Goal: Transaction & Acquisition: Purchase product/service

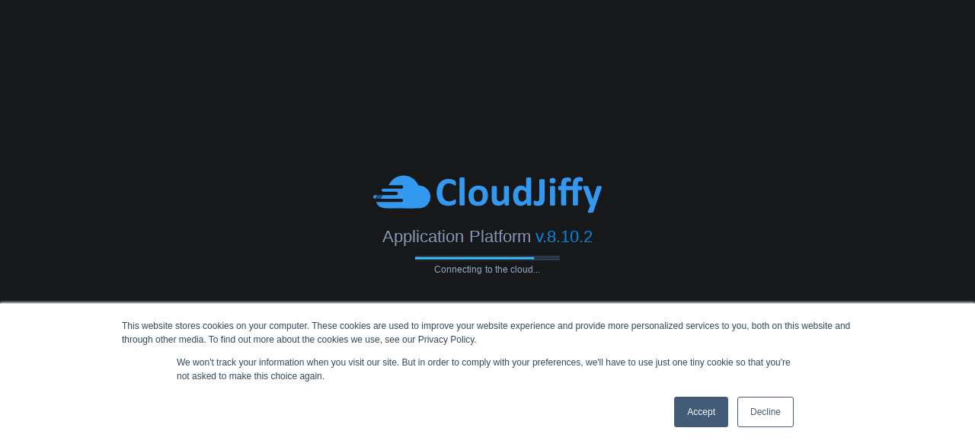
click at [152, 359] on div "This website stores cookies on your computer. These cookies are used to improve…" at bounding box center [488, 375] width 762 height 143
click at [687, 409] on link "Accept" at bounding box center [701, 412] width 54 height 30
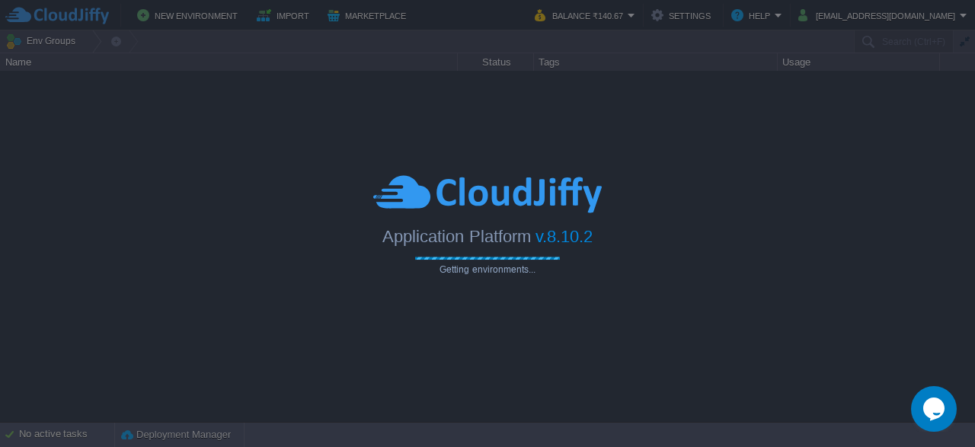
click at [91, 216] on div "Application Platform v.8.10.2" at bounding box center [487, 230] width 975 height 31
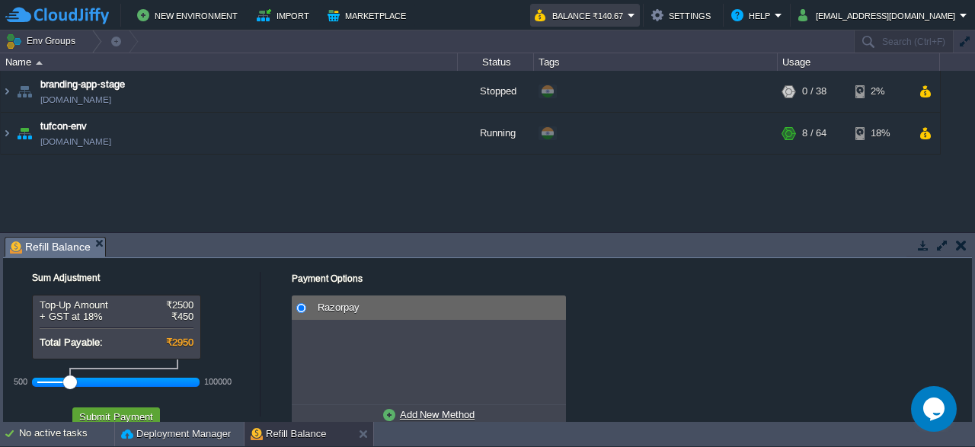
click at [636, 15] on em "Balance ₹140.67" at bounding box center [585, 15] width 101 height 18
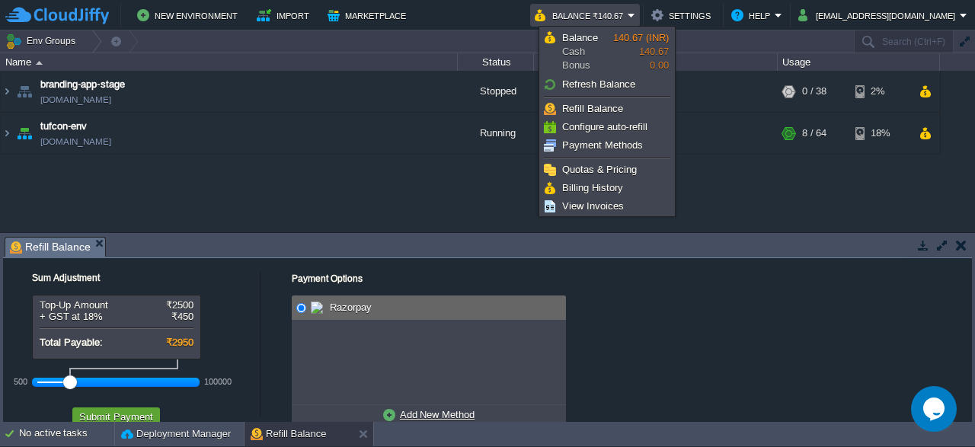
scroll to position [35, 0]
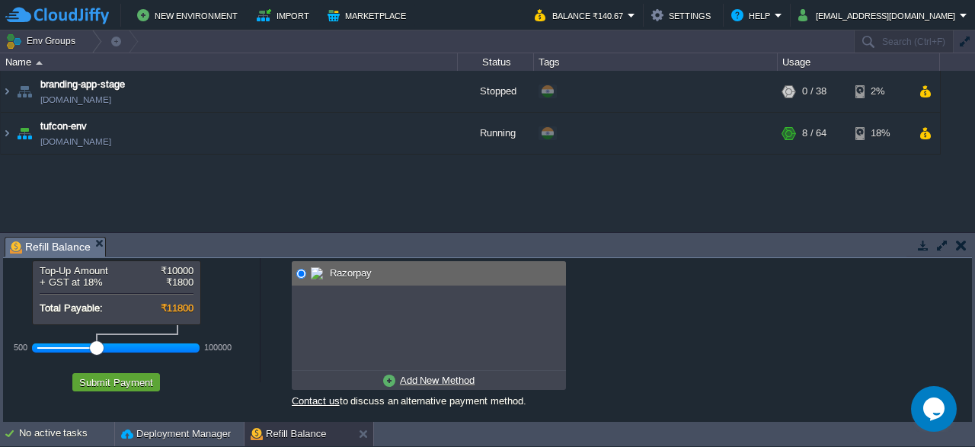
drag, startPoint x: 75, startPoint y: 344, endPoint x: 94, endPoint y: 342, distance: 18.4
click at [94, 342] on div at bounding box center [97, 348] width 14 height 14
click at [106, 385] on button "Submit Payment" at bounding box center [116, 383] width 83 height 14
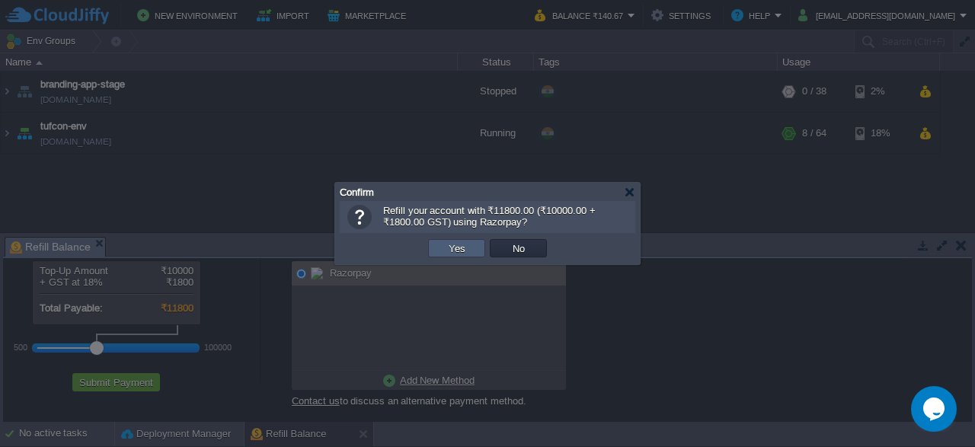
click at [446, 251] on button "Yes" at bounding box center [457, 249] width 26 height 14
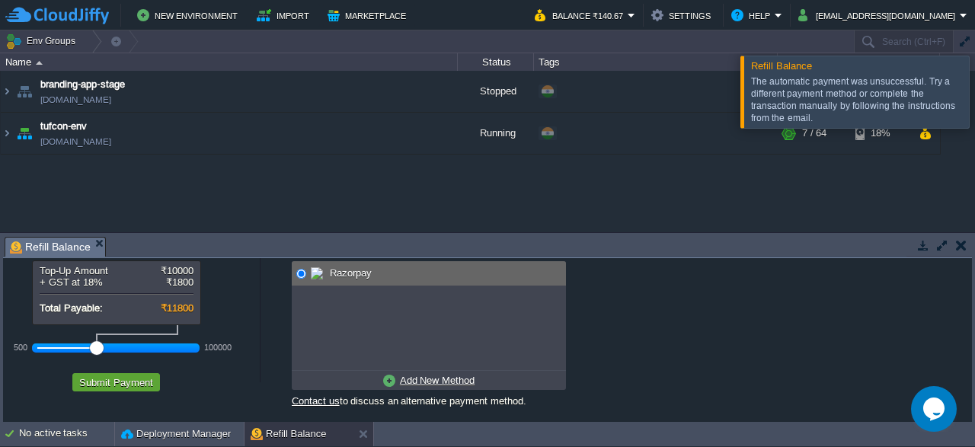
click at [447, 380] on u "Add New Method" at bounding box center [437, 380] width 75 height 11
radio input "true"
click at [332, 271] on span at bounding box center [321, 273] width 21 height 18
click at [399, 383] on u "Use Existing Method" at bounding box center [437, 380] width 91 height 11
click at [353, 265] on div "Razorpay" at bounding box center [437, 273] width 258 height 24
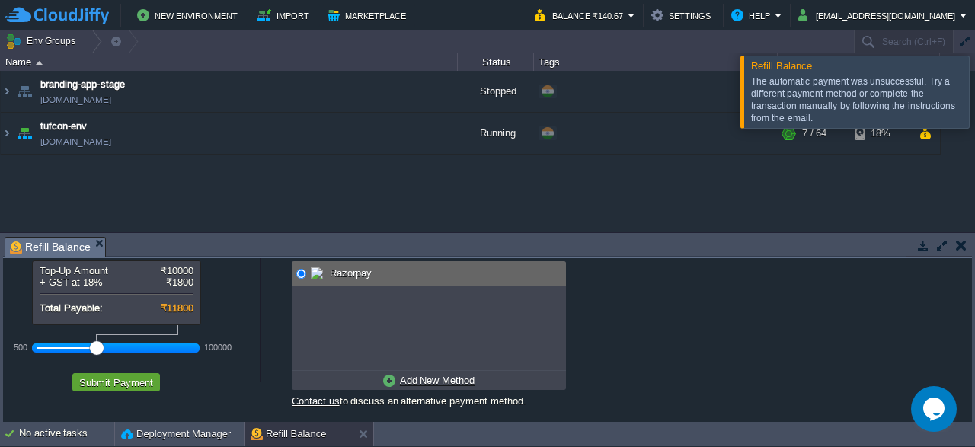
click at [335, 280] on div "Razorpay" at bounding box center [437, 273] width 258 height 24
click at [130, 380] on button "Submit Payment" at bounding box center [116, 383] width 83 height 14
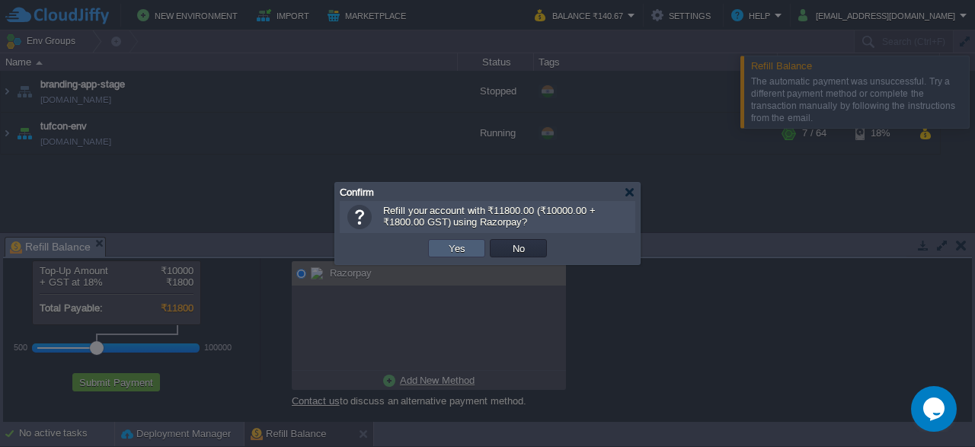
click at [465, 250] on button "Yes" at bounding box center [457, 249] width 26 height 14
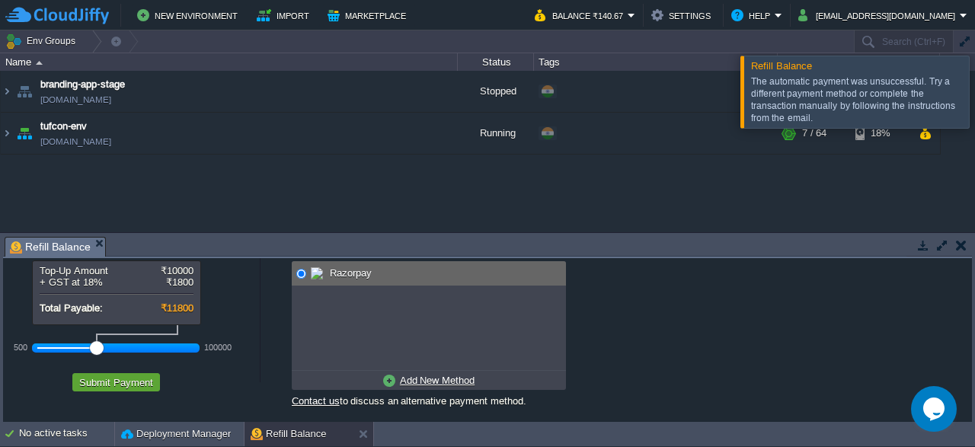
click at [847, 85] on div "The automatic payment was unsuccessful. Try a different payment method or compl…" at bounding box center [858, 99] width 214 height 49
click at [783, 71] on span "Refill Balance" at bounding box center [781, 65] width 61 height 11
click at [975, 86] on div at bounding box center [994, 92] width 0 height 72
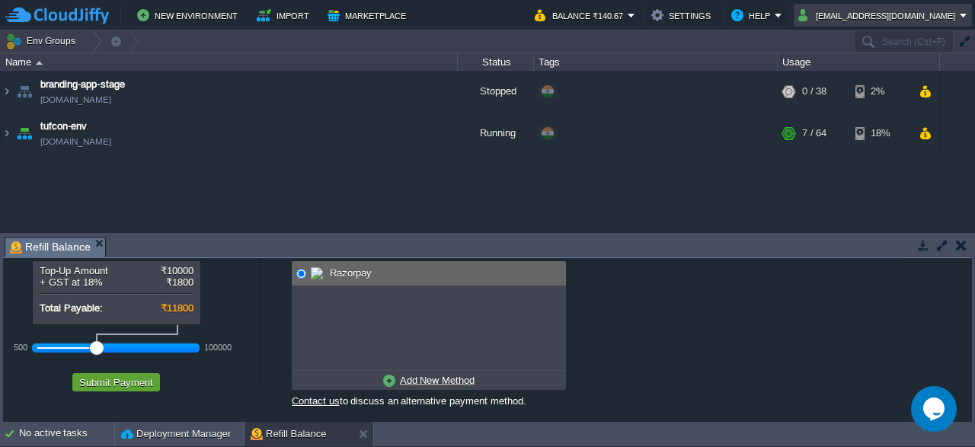
click at [937, 18] on button "[EMAIL_ADDRESS][DOMAIN_NAME]" at bounding box center [880, 15] width 162 height 18
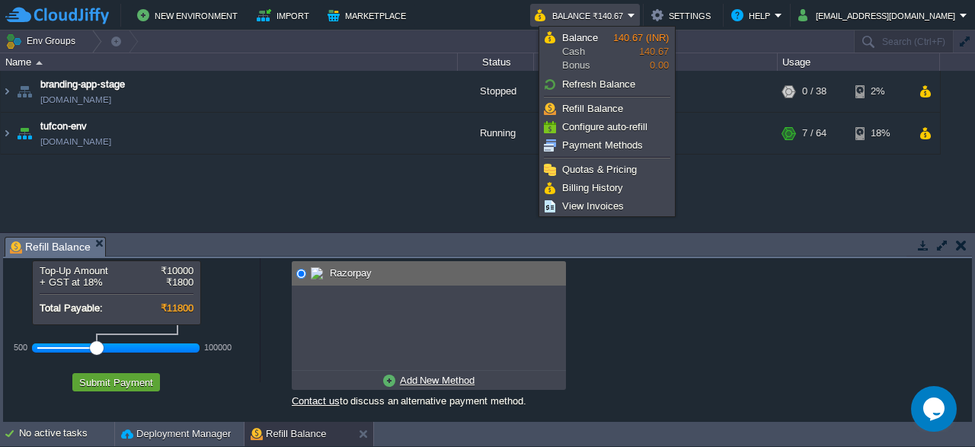
click at [628, 14] on button "Balance ₹140.67" at bounding box center [581, 15] width 93 height 18
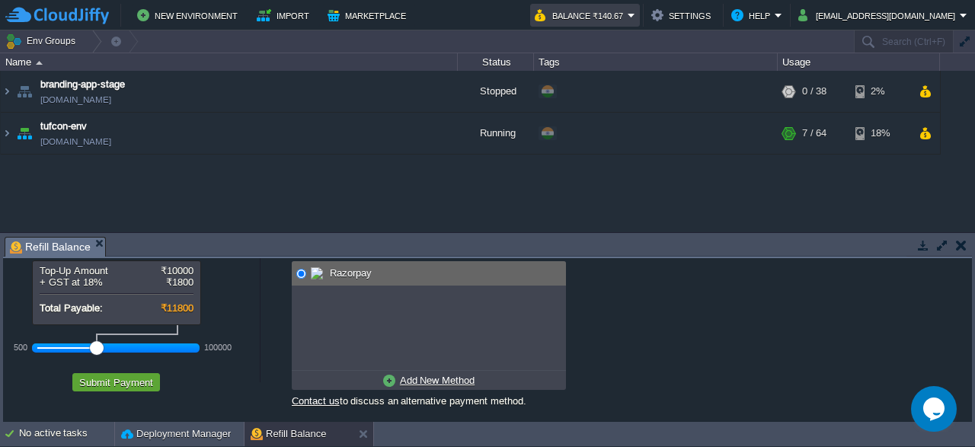
click at [628, 14] on button "Balance ₹140.67" at bounding box center [581, 15] width 93 height 18
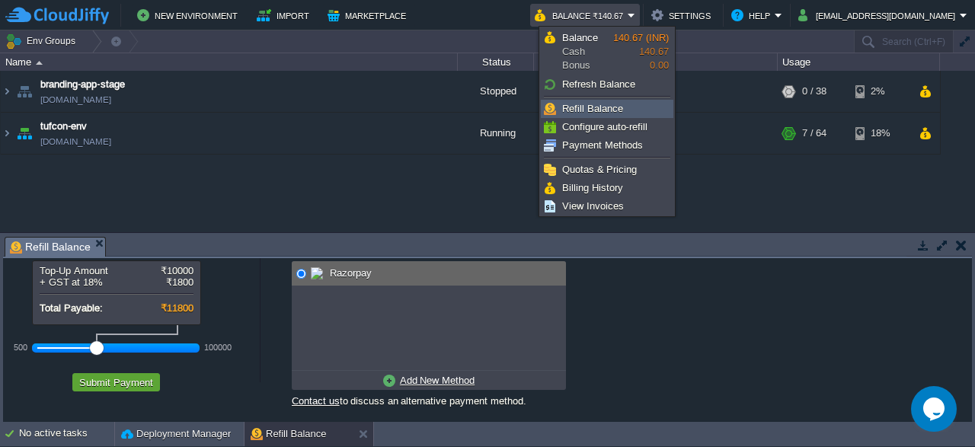
click at [591, 112] on span "Refill Balance" at bounding box center [592, 108] width 61 height 11
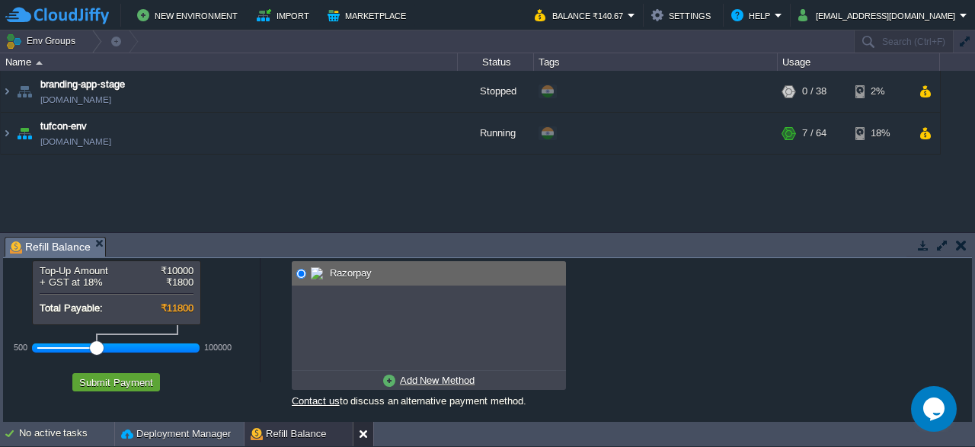
click at [361, 434] on button at bounding box center [366, 434] width 15 height 15
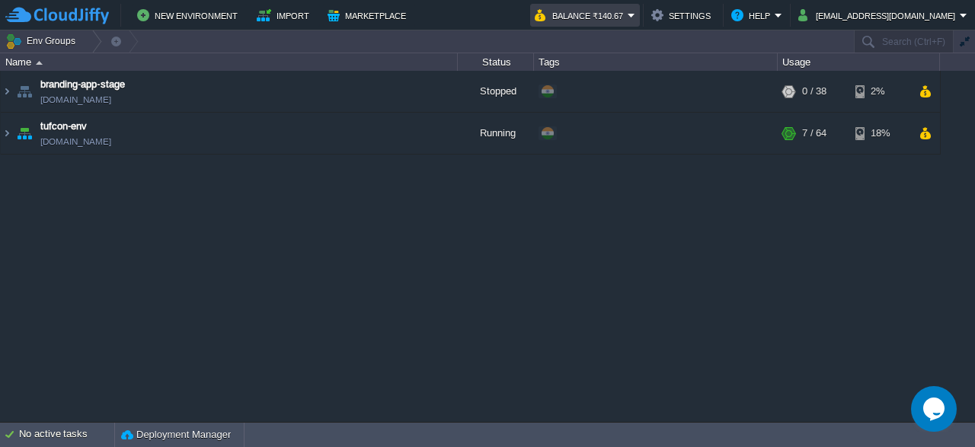
click at [636, 10] on em "Balance ₹140.67" at bounding box center [585, 15] width 101 height 18
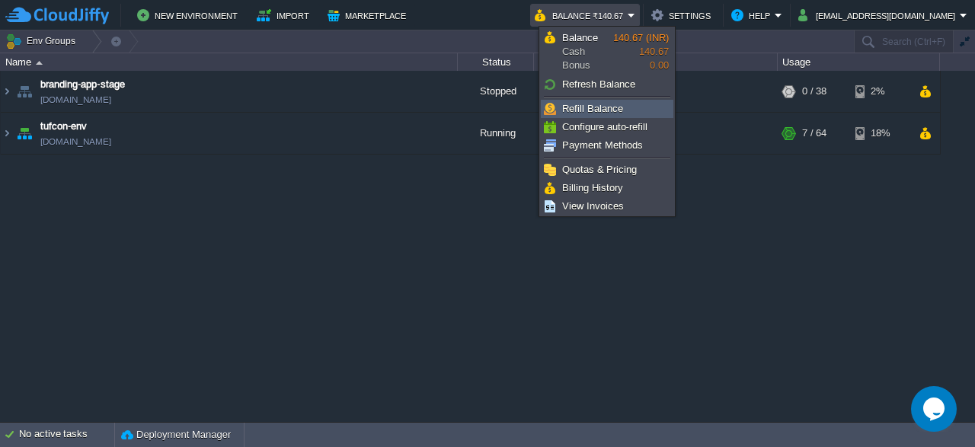
click at [592, 109] on span "Refill Balance" at bounding box center [592, 108] width 61 height 11
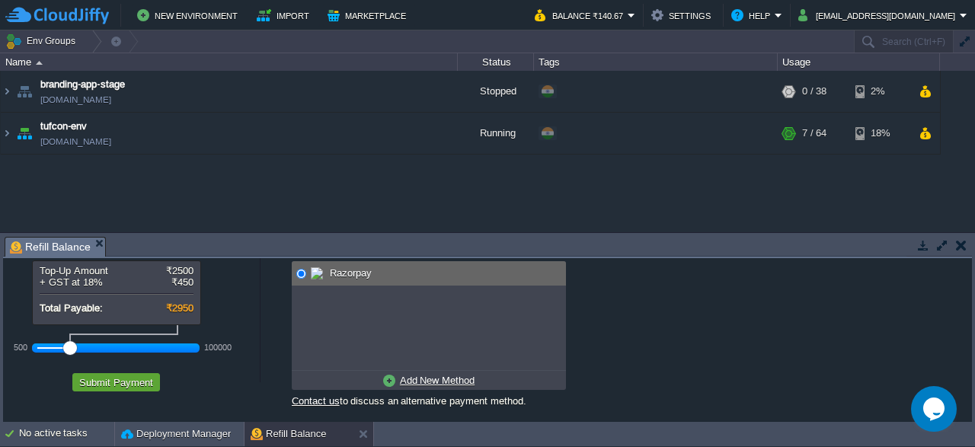
click at [116, 347] on div at bounding box center [116, 348] width 158 height 14
click at [92, 345] on div at bounding box center [116, 348] width 158 height 14
click at [356, 271] on span "Razorpay" at bounding box center [349, 272] width 46 height 11
click at [129, 384] on button "Submit Payment" at bounding box center [116, 383] width 83 height 14
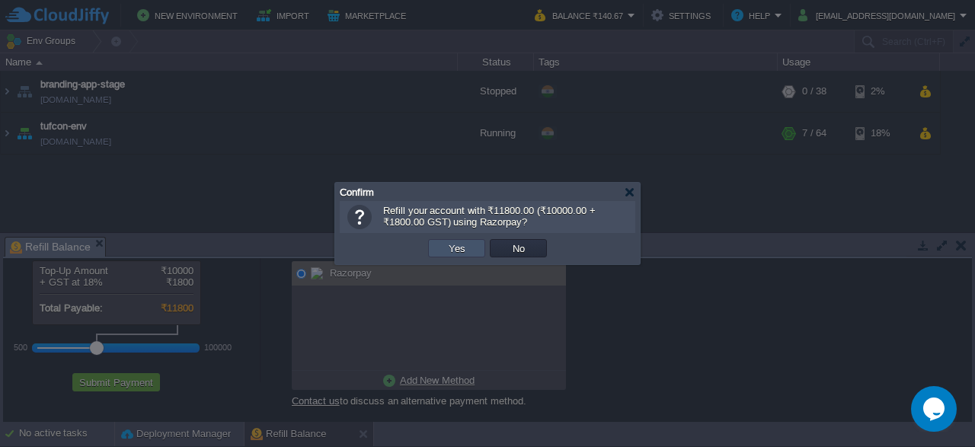
click at [464, 248] on button "Yes" at bounding box center [457, 249] width 26 height 14
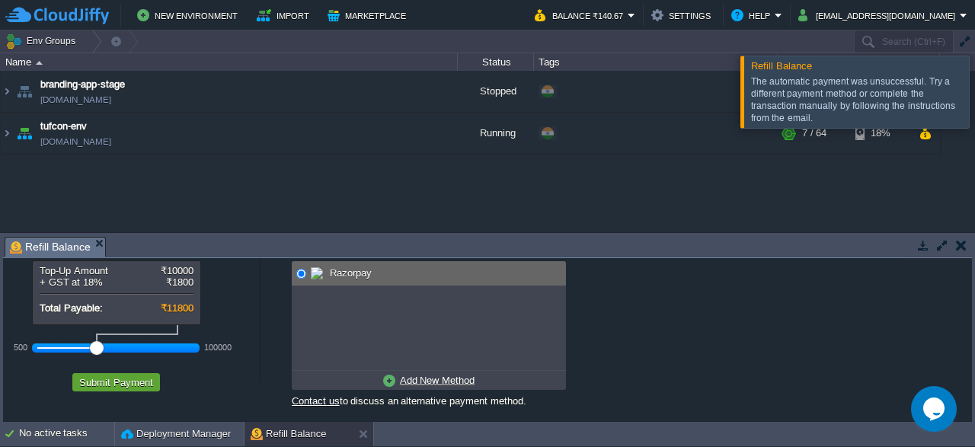
click at [799, 85] on div "The automatic payment was unsuccessful. Try a different payment method or compl…" at bounding box center [858, 99] width 214 height 49
click at [767, 77] on div "The automatic payment was unsuccessful. Try a different payment method or compl…" at bounding box center [858, 99] width 214 height 49
click at [933, 412] on icon "Chat widget" at bounding box center [934, 409] width 21 height 23
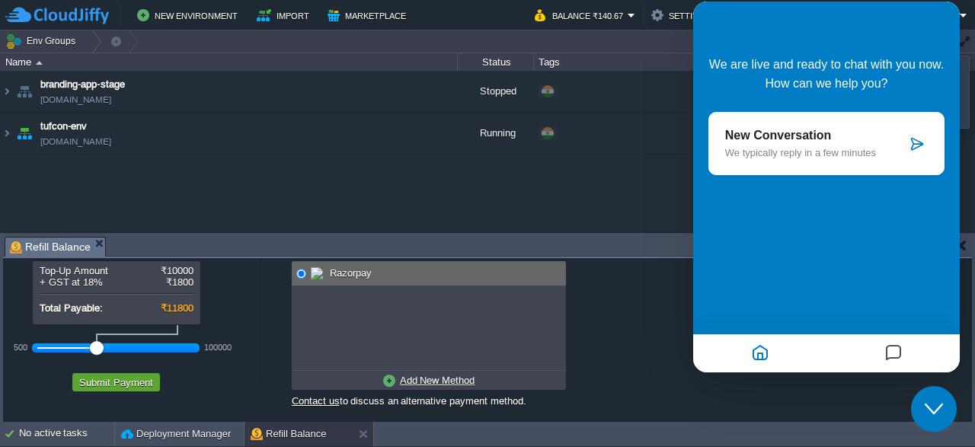
click at [784, 134] on p "New Conversation" at bounding box center [815, 136] width 181 height 14
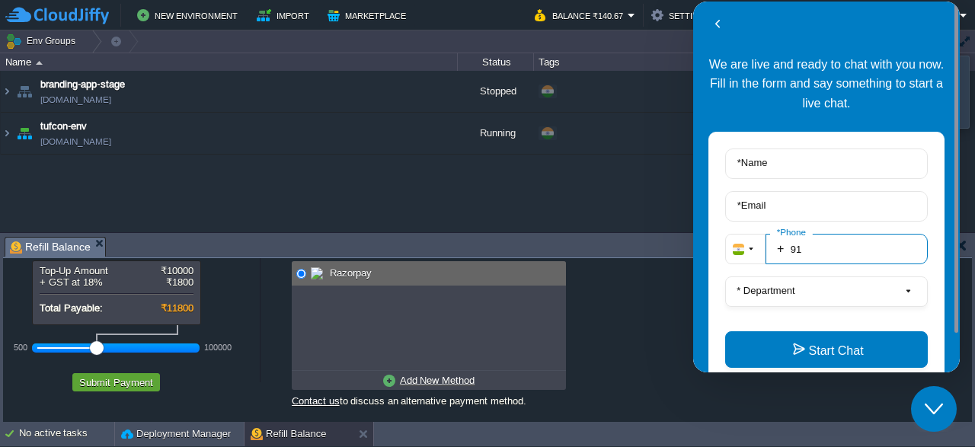
click at [838, 248] on input "91" at bounding box center [847, 249] width 162 height 30
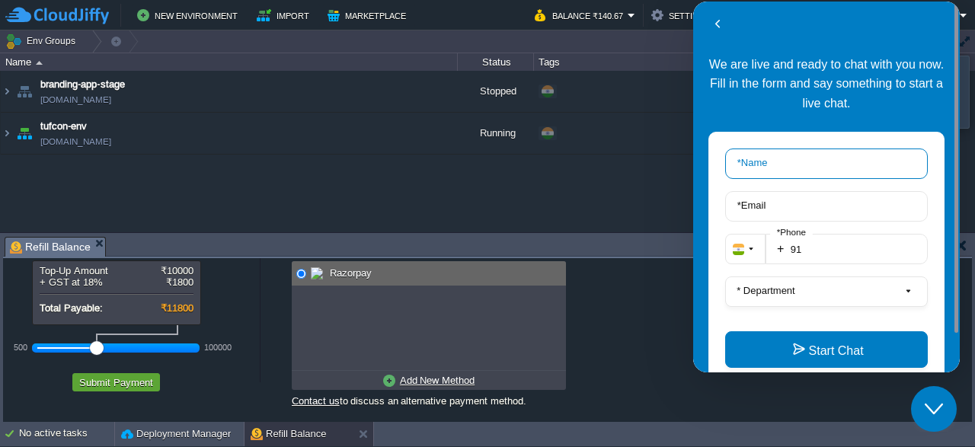
click at [810, 162] on input "* Name" at bounding box center [826, 164] width 203 height 30
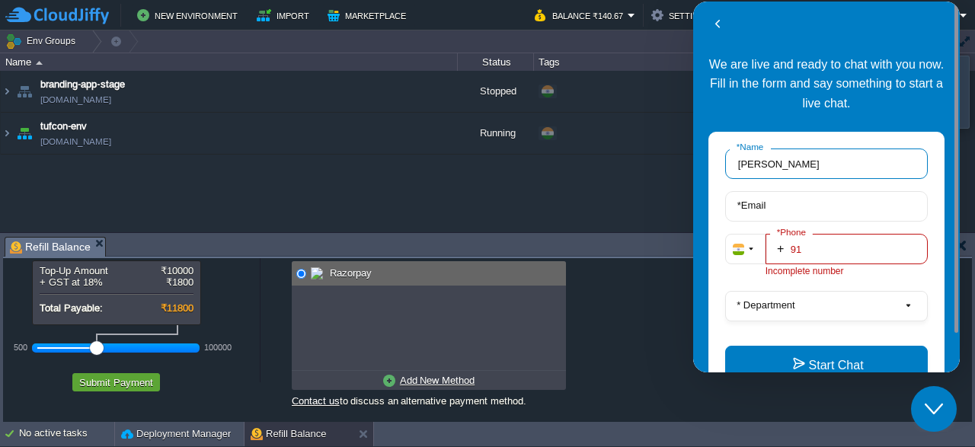
type input "[PERSON_NAME]"
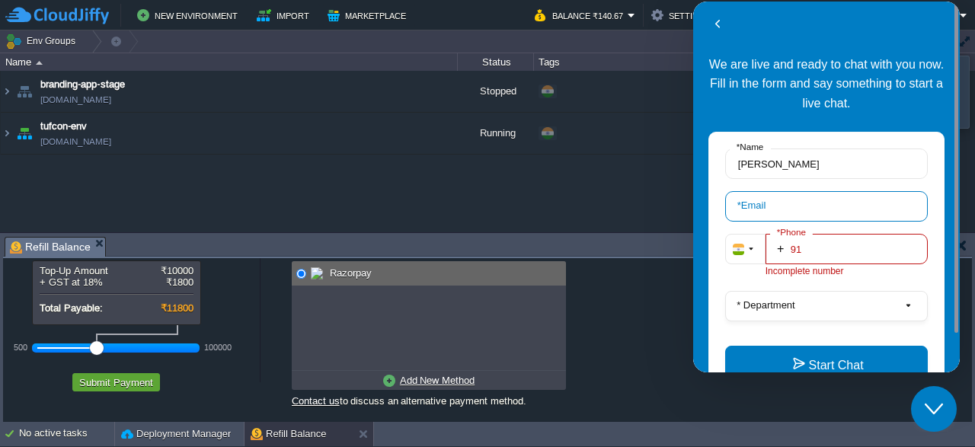
click at [825, 208] on input "* Email" at bounding box center [826, 206] width 203 height 30
type input "[EMAIL_ADDRESS][DOMAIN_NAME]"
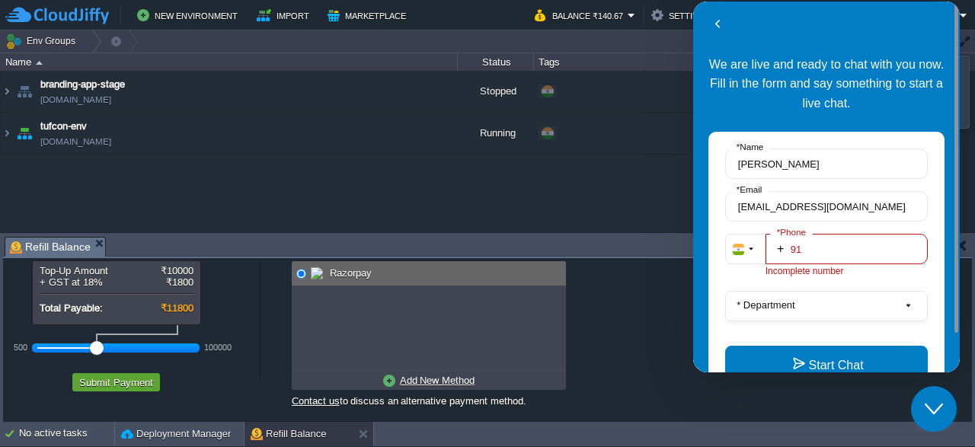
click at [865, 247] on input "91" at bounding box center [847, 249] width 162 height 30
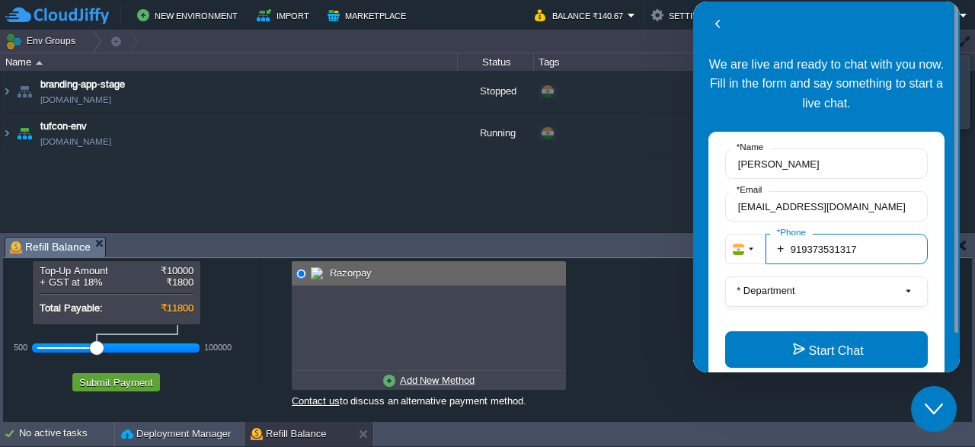
type input "919373531317"
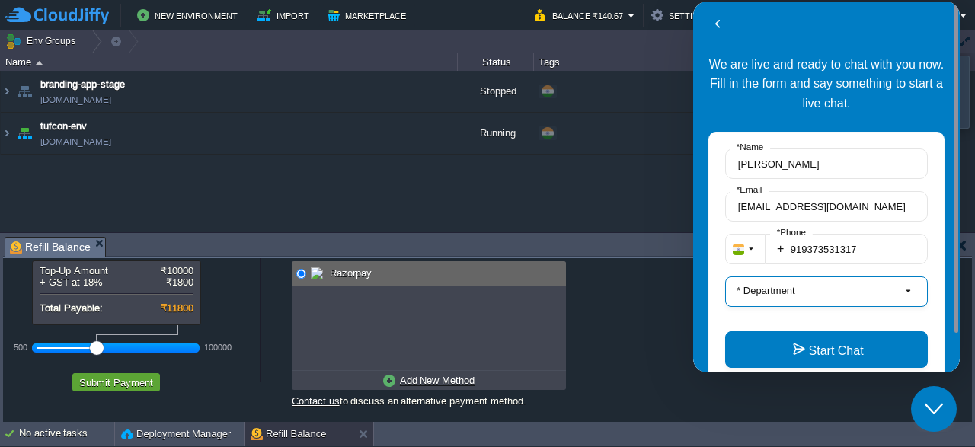
click at [869, 277] on button "* Department" at bounding box center [826, 292] width 203 height 30
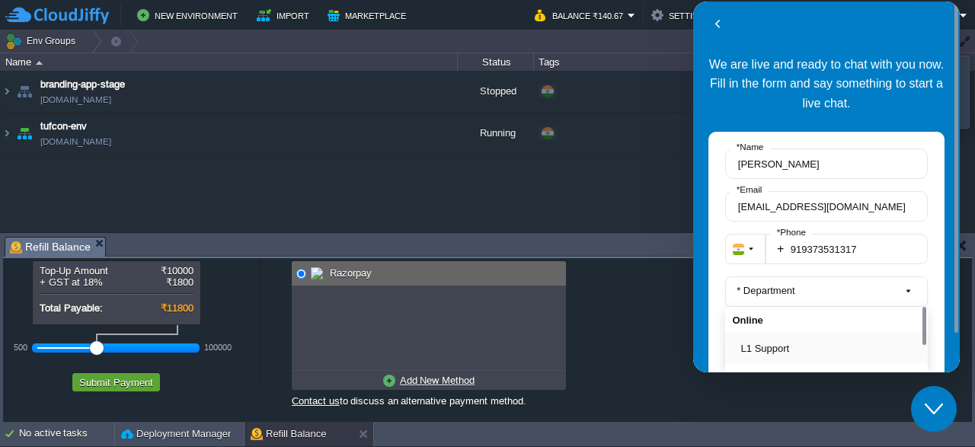
click at [793, 345] on button "L1 Support" at bounding box center [831, 349] width 180 height 16
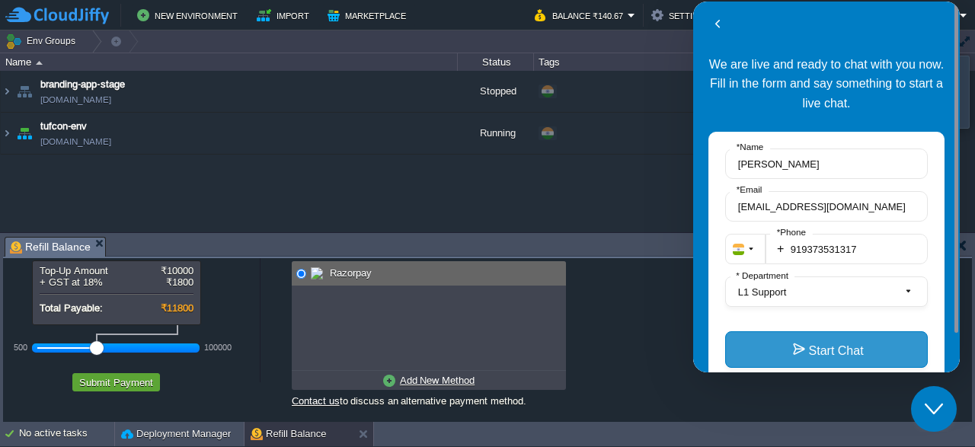
click at [854, 352] on button "Start Chat" at bounding box center [826, 350] width 203 height 37
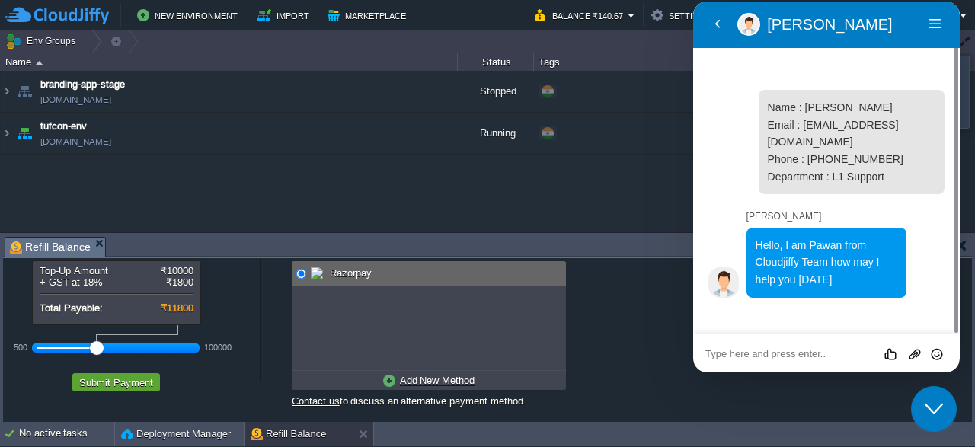
click at [836, 346] on div "Rate this chat Upload File Insert emoji" at bounding box center [826, 354] width 267 height 38
click at [751, 353] on textarea at bounding box center [827, 354] width 242 height 12
type textarea "Unable to add payment"
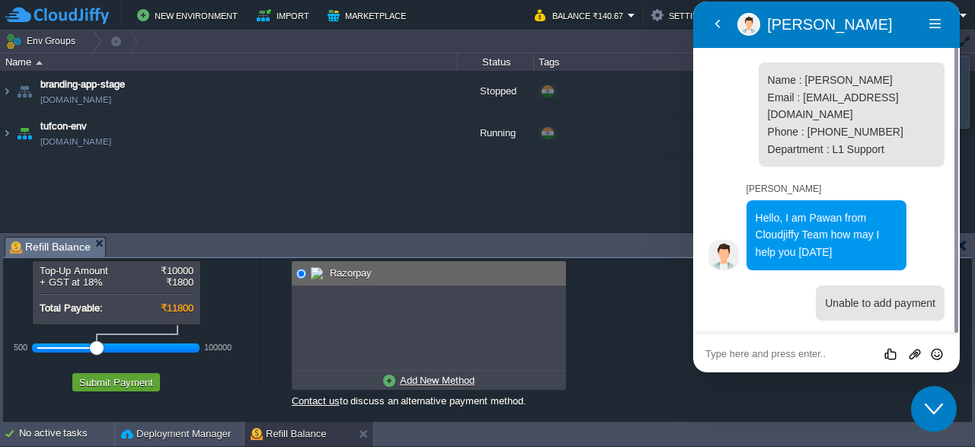
click at [440, 376] on u "Add New Method" at bounding box center [437, 380] width 75 height 11
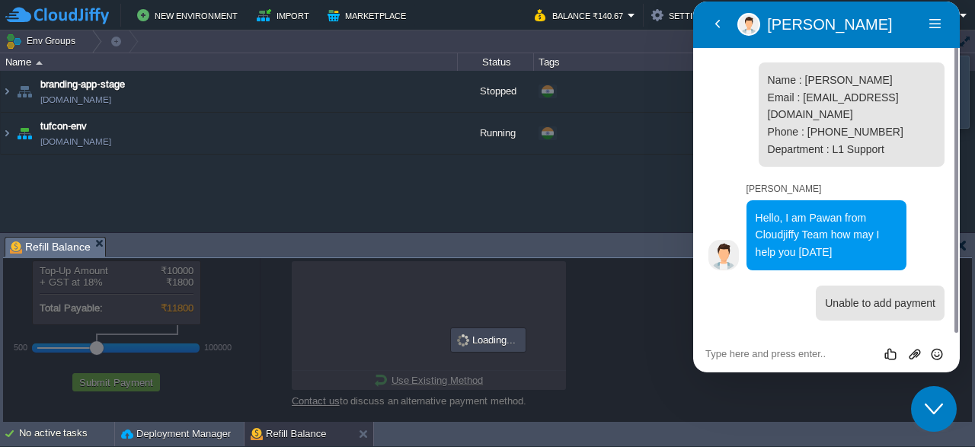
scroll to position [35, 0]
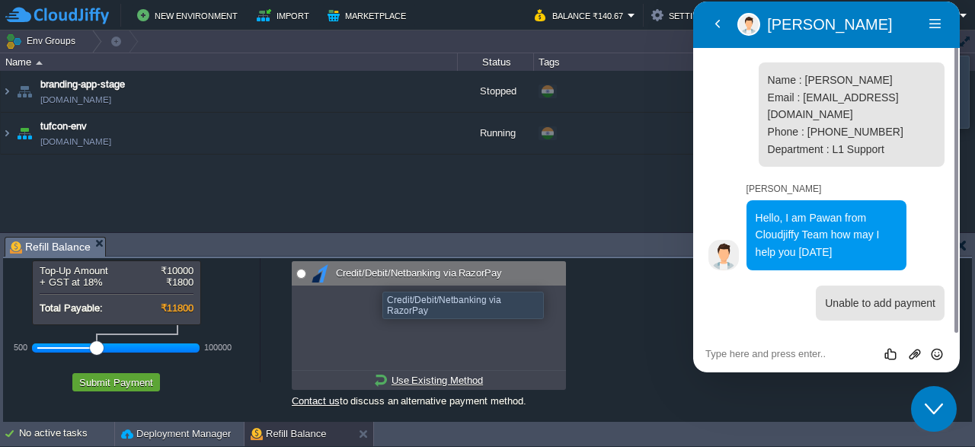
radio input "true"
click at [376, 274] on span "Credit/Debit/Netbanking via RazorPay" at bounding box center [417, 272] width 170 height 11
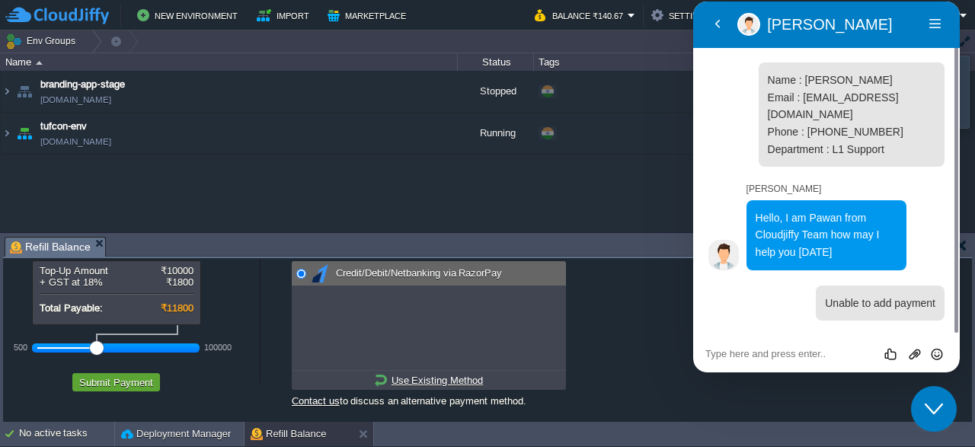
click at [412, 383] on u "Use Existing Method" at bounding box center [437, 380] width 91 height 11
click at [601, 277] on div "Payment Options No payment methods available Razorpay Add New Method Credit/Deb…" at bounding box center [616, 323] width 711 height 199
click at [937, 412] on icon "Close Chat This icon closes the chat window." at bounding box center [934, 409] width 18 height 18
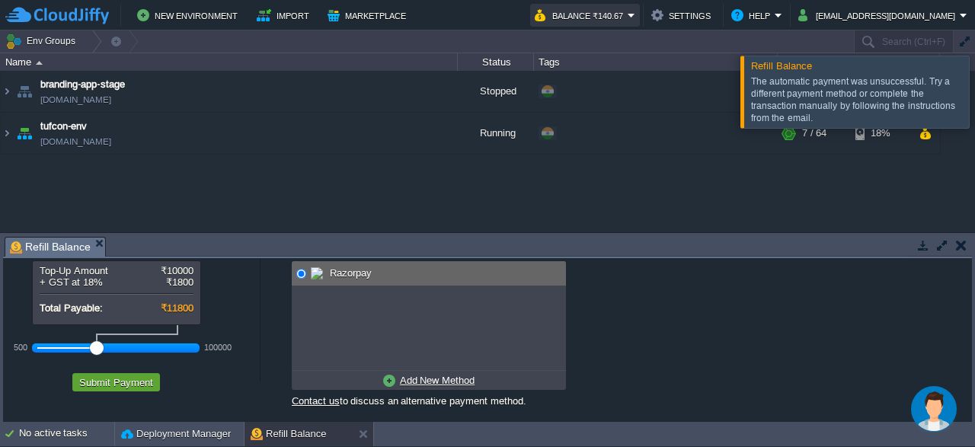
click at [628, 18] on button "Balance ₹140.67" at bounding box center [581, 15] width 93 height 18
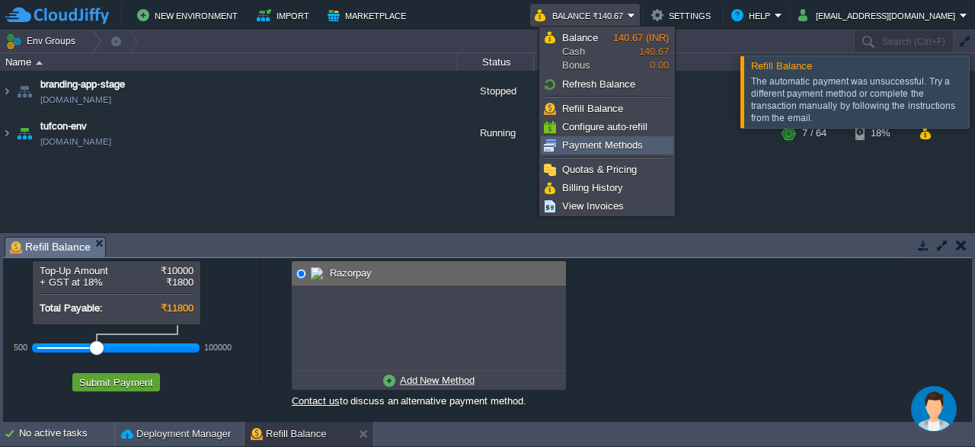
click at [623, 148] on span "Payment Methods" at bounding box center [602, 144] width 81 height 11
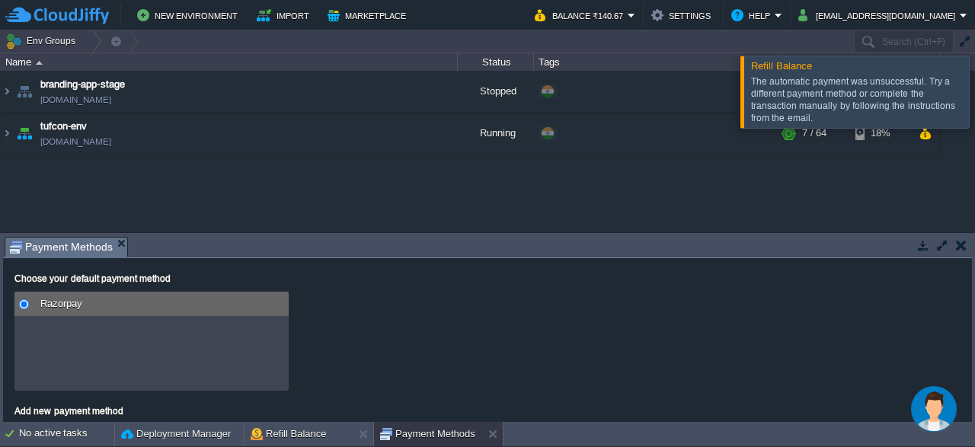
scroll to position [28, 0]
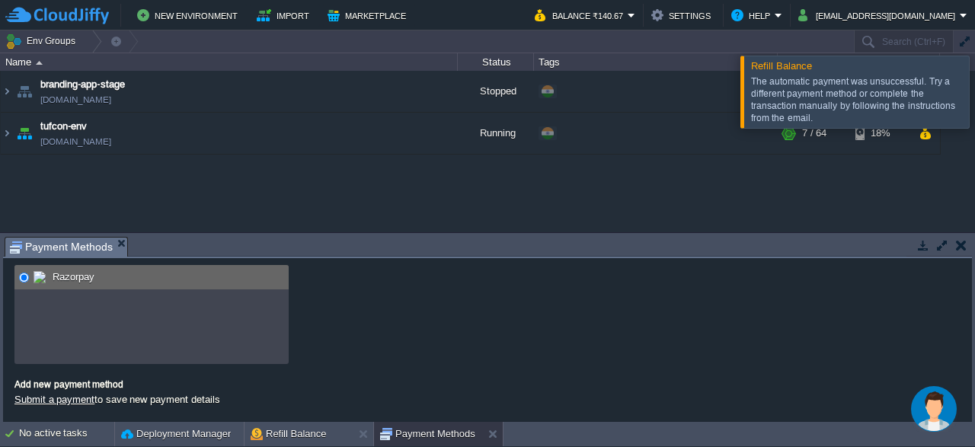
click at [54, 400] on link "Submit a payment" at bounding box center [54, 399] width 80 height 11
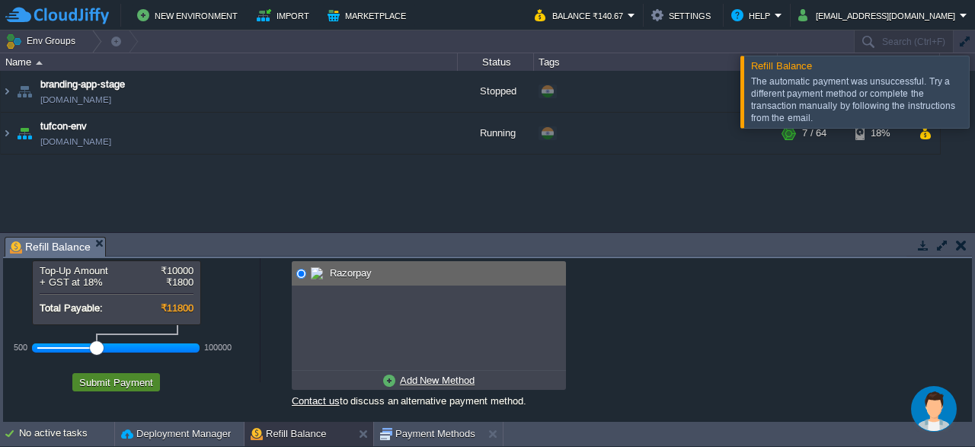
click at [117, 385] on button "Submit Payment" at bounding box center [116, 383] width 83 height 14
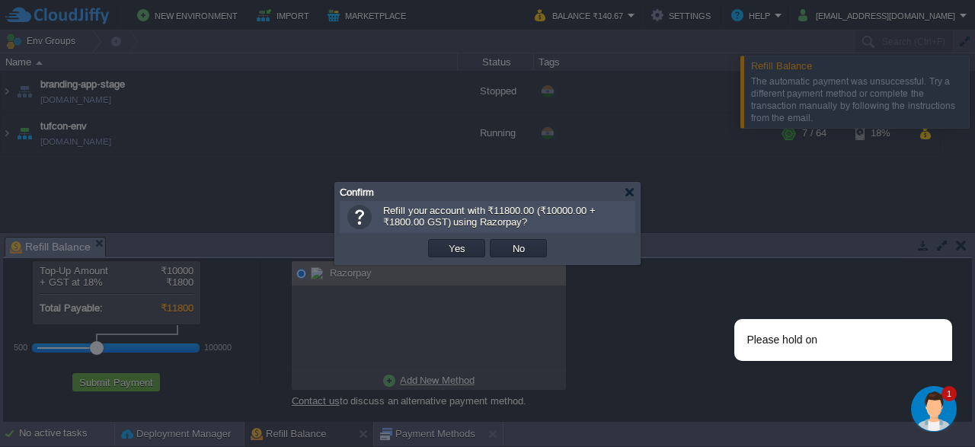
scroll to position [0, 0]
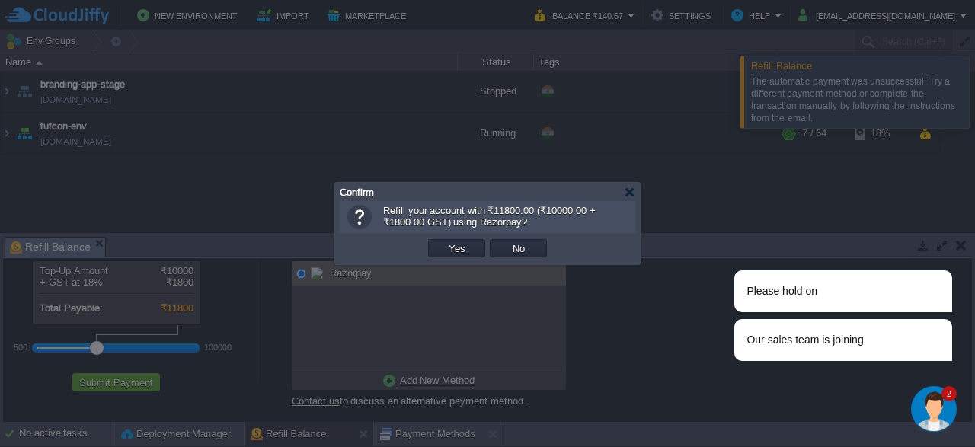
click at [918, 406] on img "Chat widget" at bounding box center [934, 409] width 46 height 46
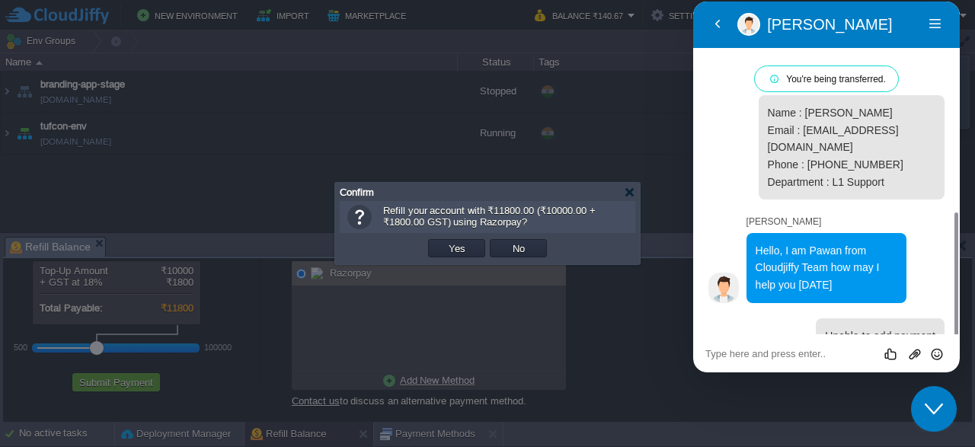
scroll to position [122, 0]
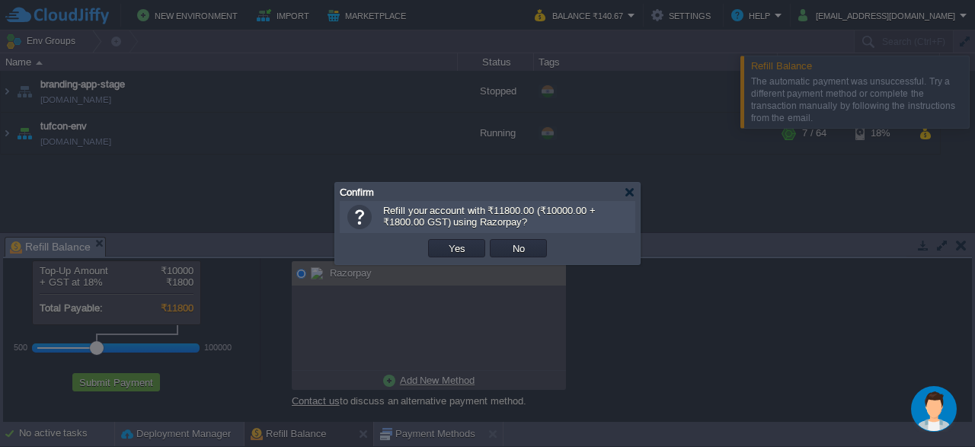
click at [940, 410] on img "Chat widget" at bounding box center [934, 409] width 46 height 46
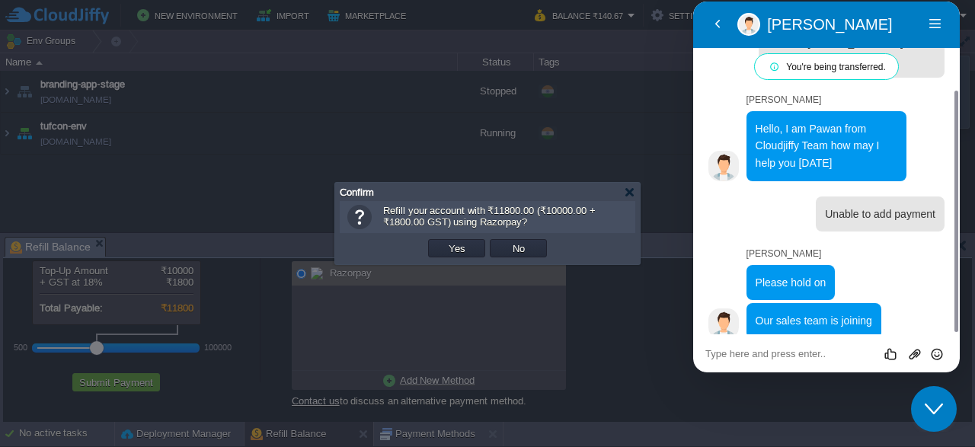
click at [827, 350] on textarea at bounding box center [827, 354] width 242 height 12
type textarea "added the fund by invoice"
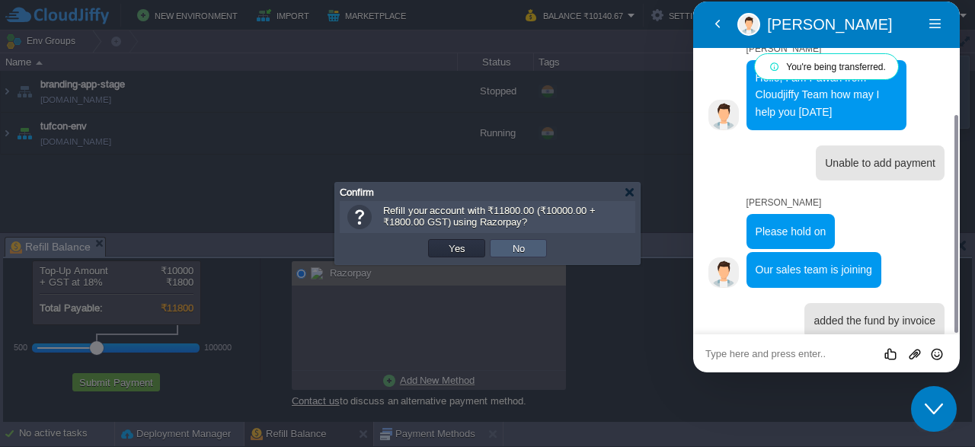
click at [545, 248] on td "No" at bounding box center [518, 248] width 57 height 18
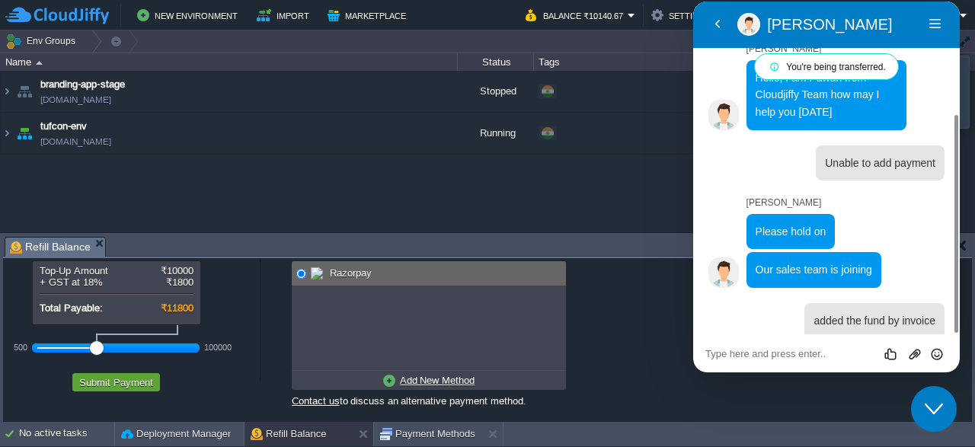
click at [633, 277] on div "Payment Options No payment methods available Razorpay Add New Method Credit/Deb…" at bounding box center [616, 323] width 711 height 199
click at [659, 37] on td "Env Groups" at bounding box center [426, 41] width 853 height 22
click at [953, 24] on div "Back [PERSON_NAME] [PERSON_NAME] Menu" at bounding box center [826, 24] width 267 height 47
click at [932, 24] on button "Menu" at bounding box center [936, 24] width 24 height 23
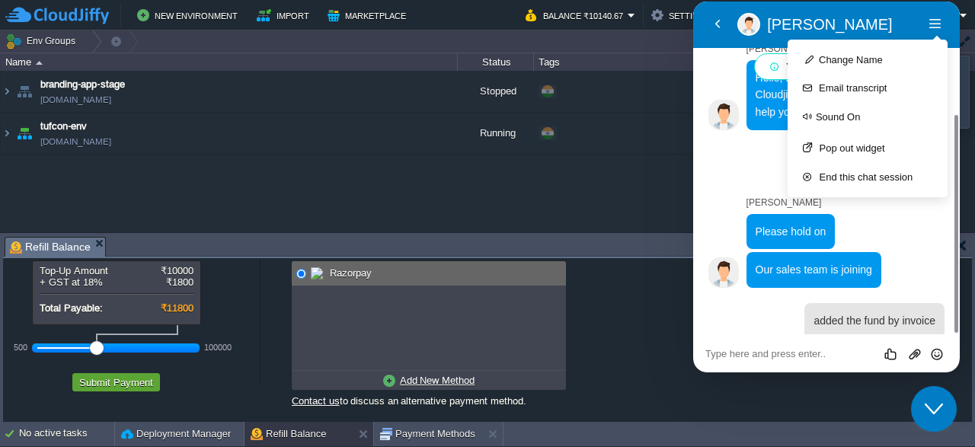
click at [786, 21] on p "[PERSON_NAME]" at bounding box center [845, 24] width 156 height 18
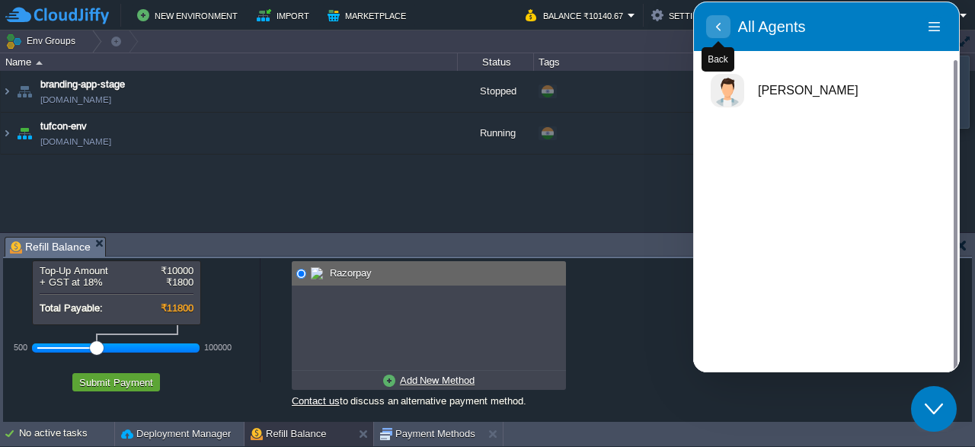
click at [722, 23] on icon "button" at bounding box center [719, 27] width 14 height 18
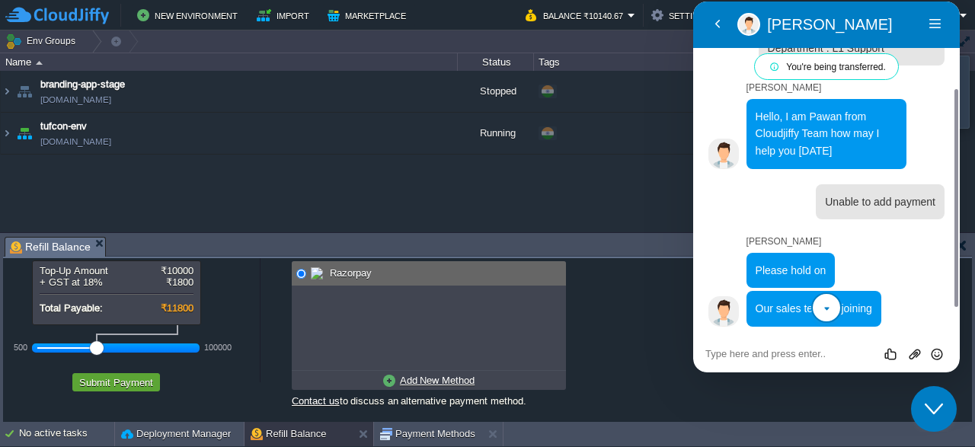
click at [833, 314] on button "scroll to bottom" at bounding box center [827, 308] width 30 height 30
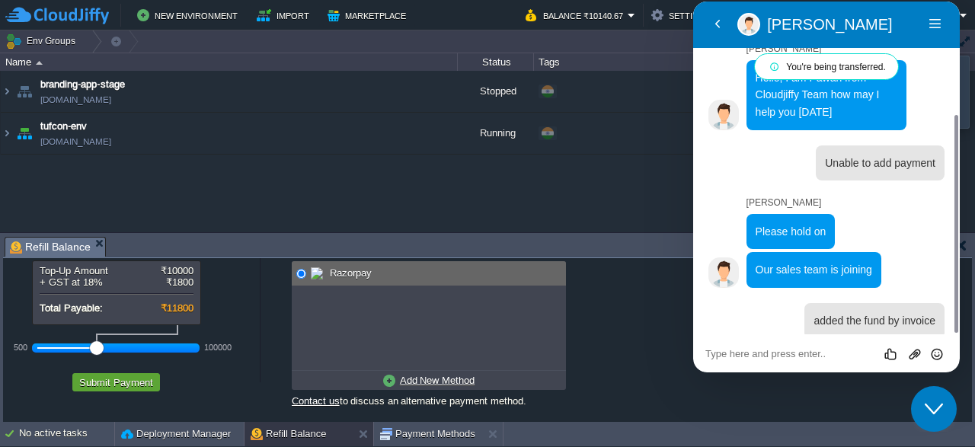
click at [937, 412] on icon "Close Chat This icon closes the chat window." at bounding box center [934, 409] width 18 height 18
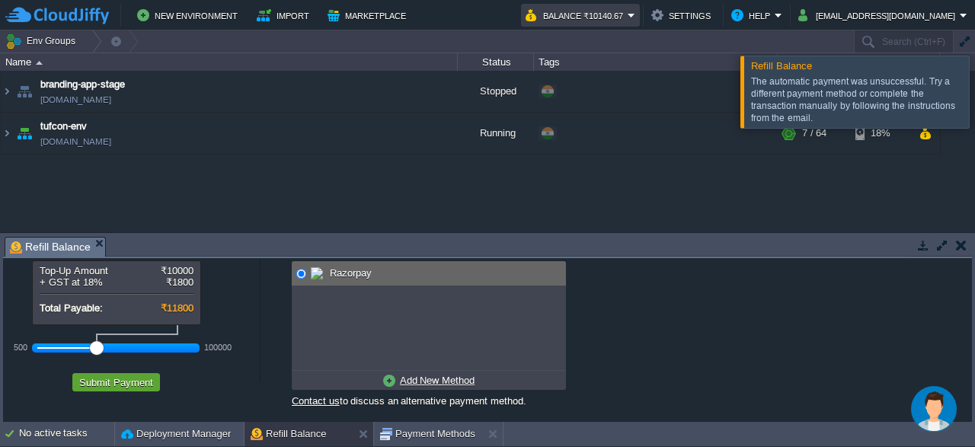
click at [636, 17] on em "Balance ₹10140.67" at bounding box center [581, 15] width 110 height 18
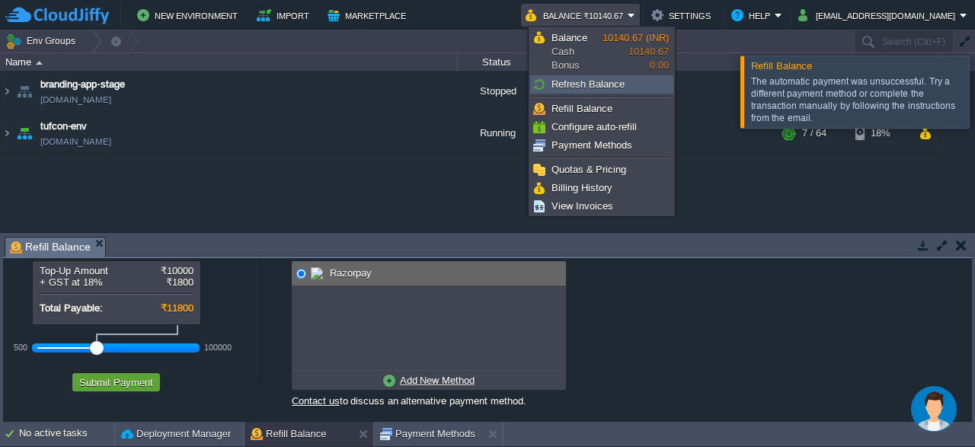
click at [585, 88] on span "Refresh Balance" at bounding box center [588, 83] width 73 height 11
